Goal: Find specific page/section: Find specific page/section

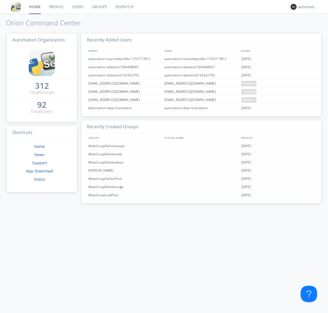
click at [124, 7] on link "Dispatch" at bounding box center [124, 7] width 26 height 14
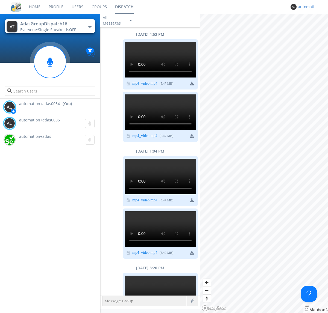
click at [307, 7] on div "automation+atlas0034" at bounding box center [308, 6] width 20 height 5
